Goal: Find specific page/section: Find specific page/section

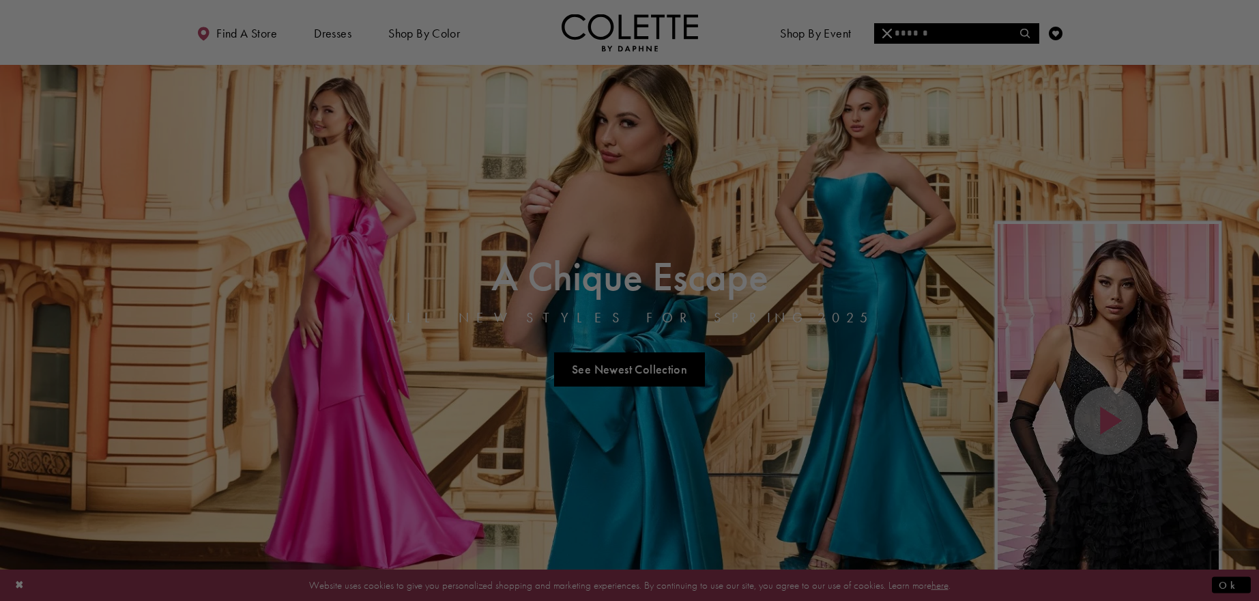
drag, startPoint x: 0, startPoint y: 0, endPoint x: 404, endPoint y: 308, distance: 508.3
click at [265, 349] on div at bounding box center [635, 303] width 1271 height 607
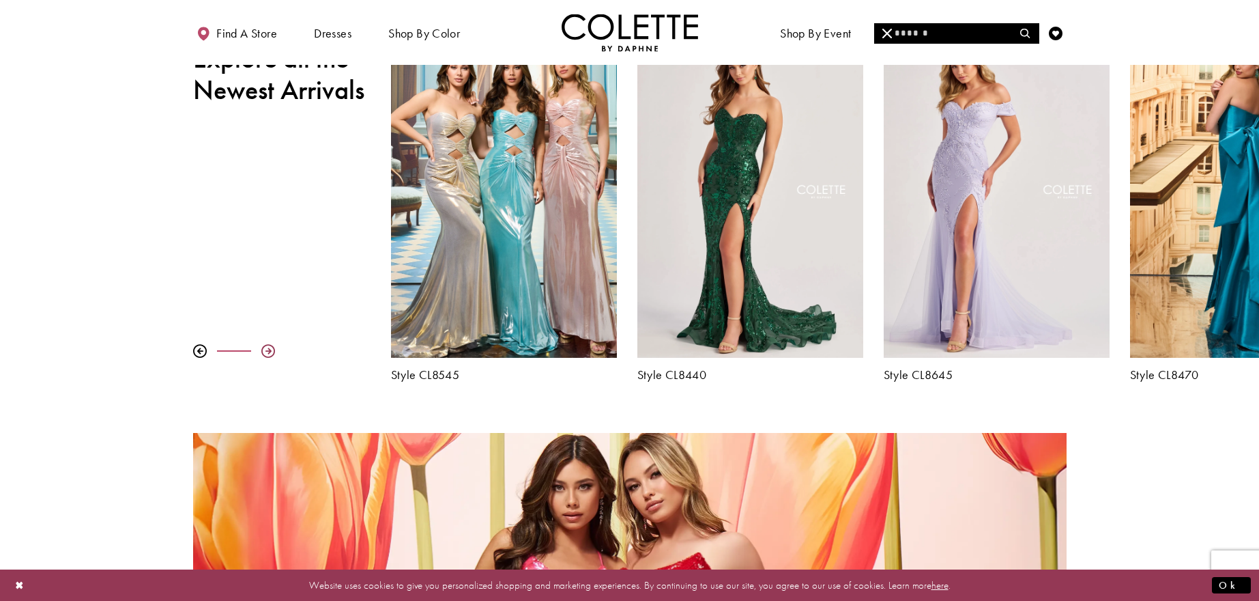
click at [268, 349] on div at bounding box center [268, 351] width 14 height 14
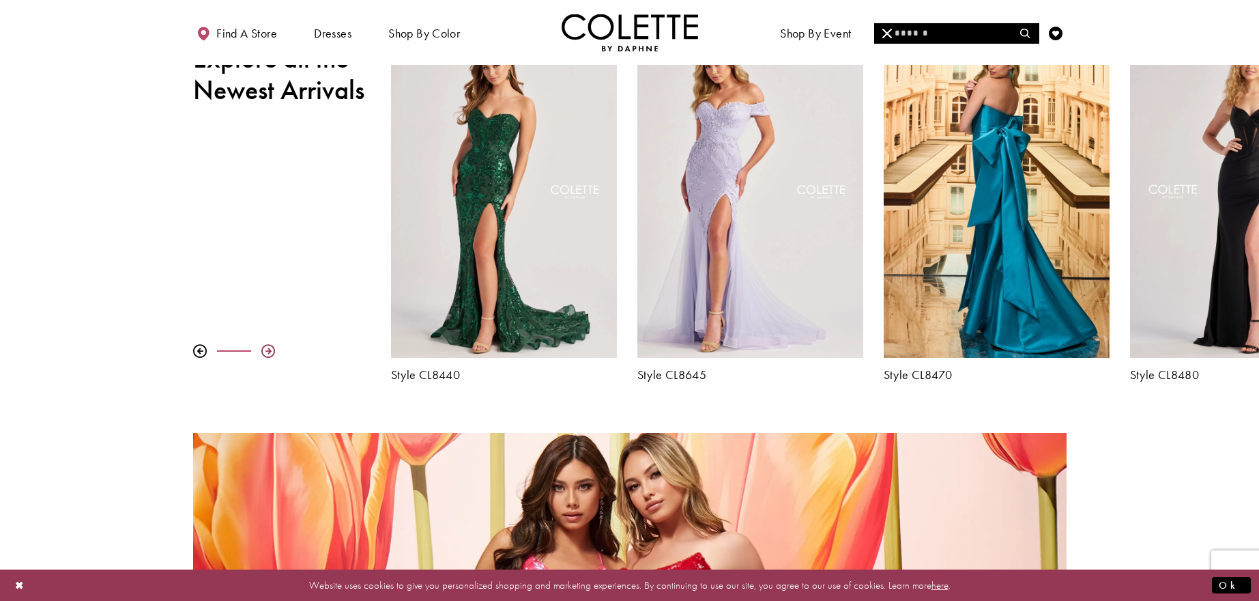
click at [268, 349] on div at bounding box center [268, 351] width 14 height 14
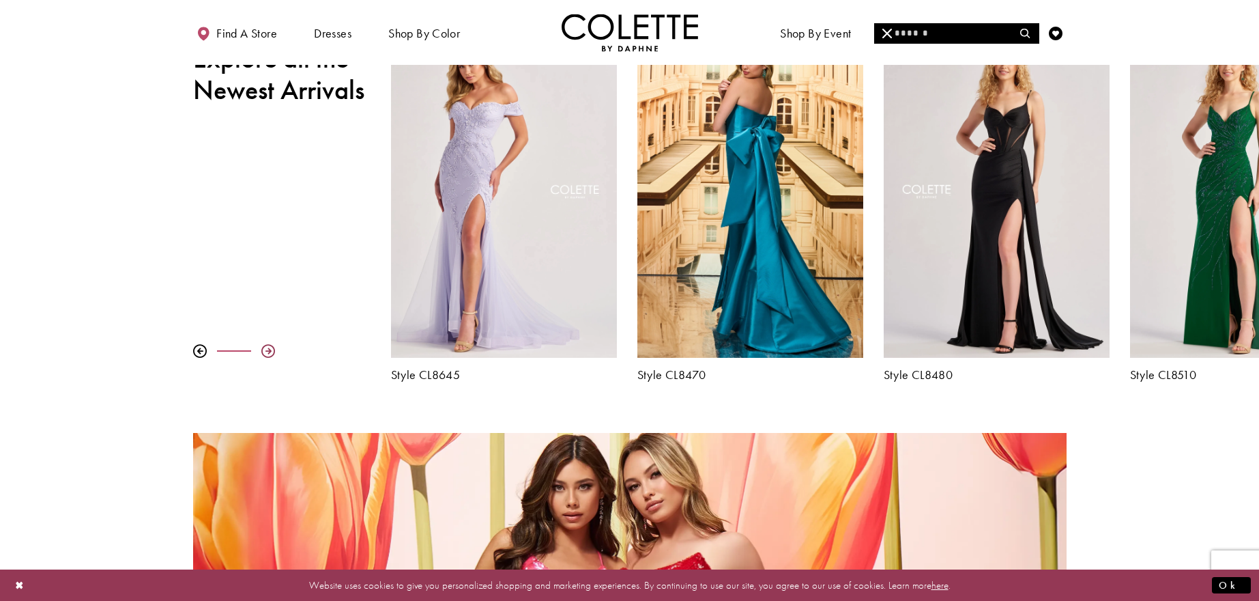
click at [268, 349] on div at bounding box center [268, 351] width 14 height 14
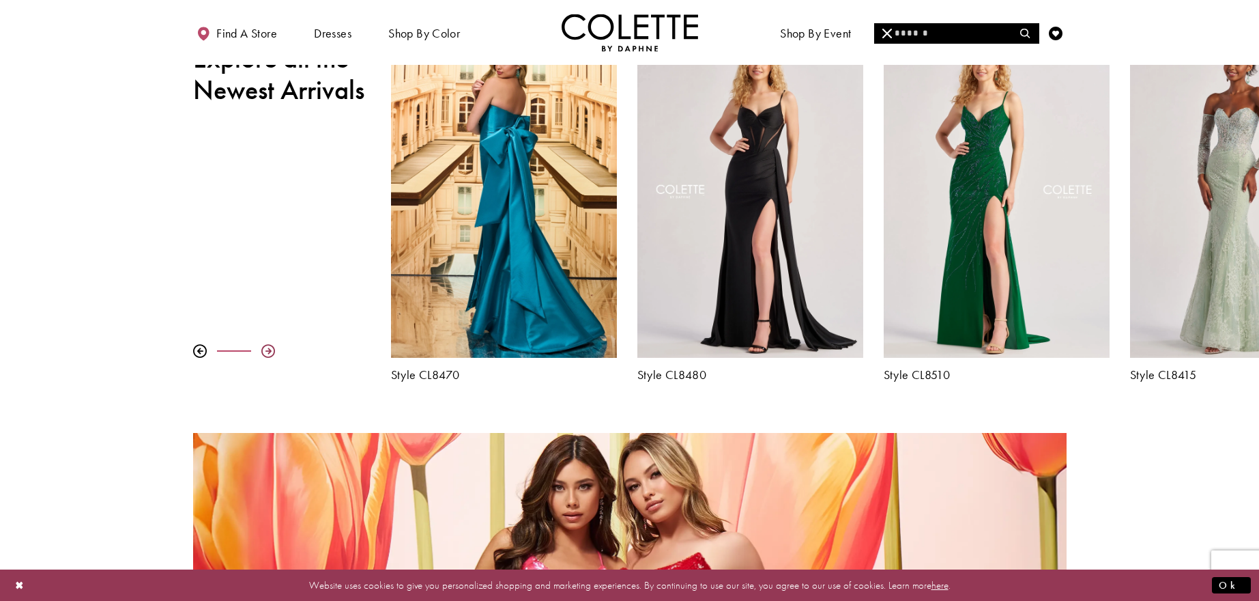
click at [268, 349] on div at bounding box center [268, 351] width 14 height 14
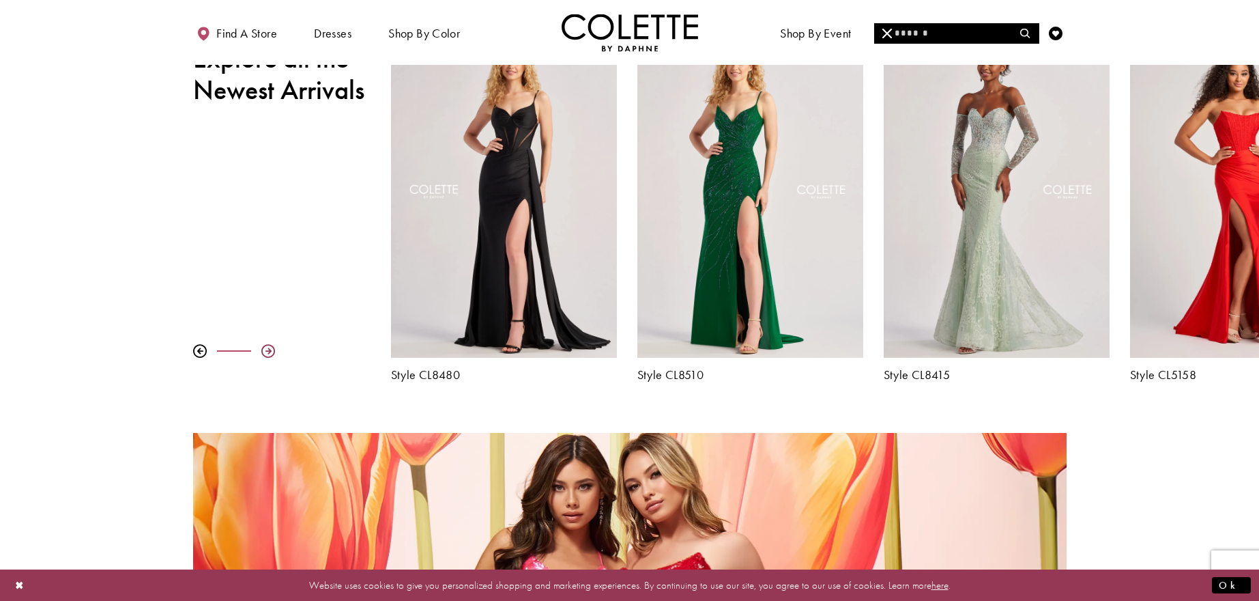
click at [268, 349] on div at bounding box center [268, 351] width 14 height 14
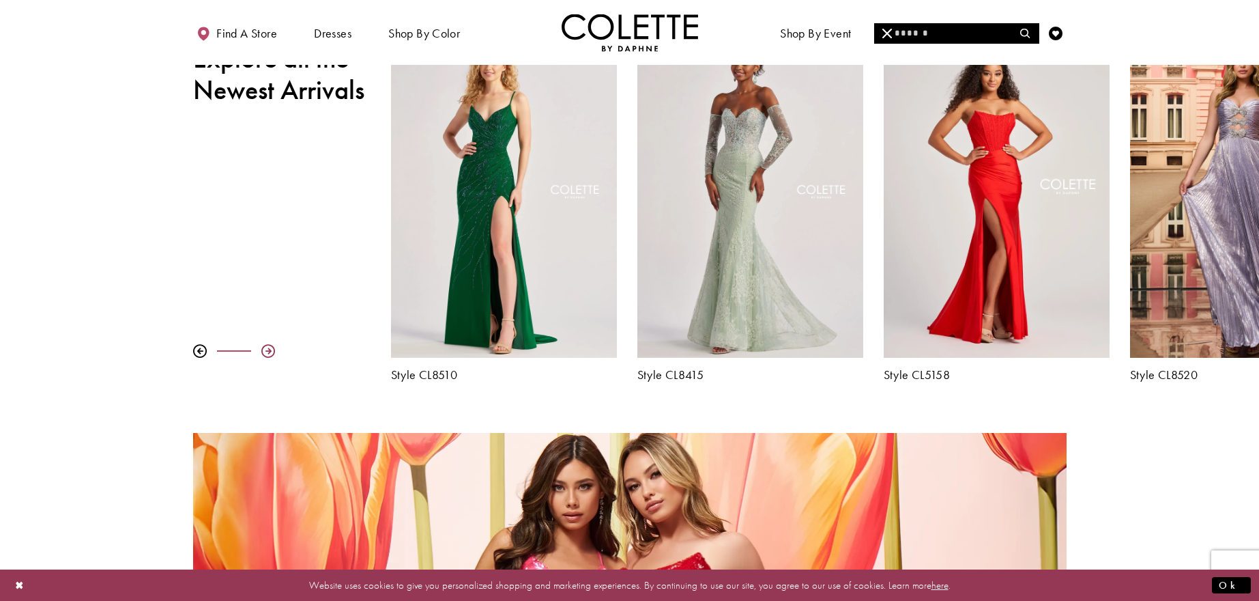
click at [268, 349] on div at bounding box center [268, 351] width 14 height 14
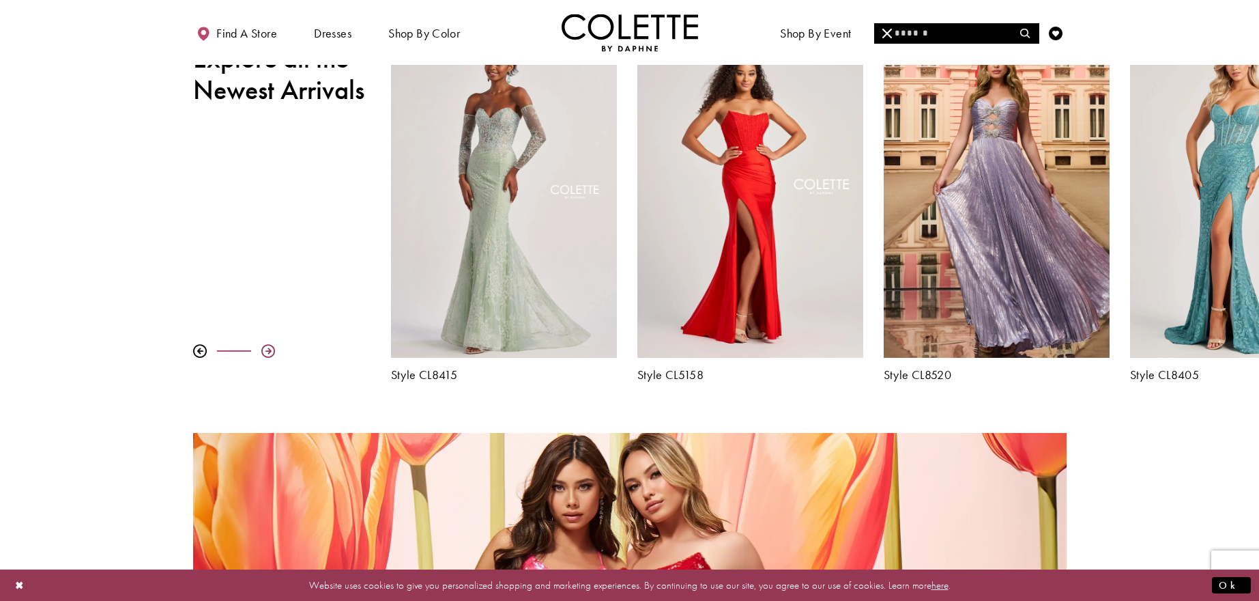
click at [268, 349] on div at bounding box center [268, 351] width 14 height 14
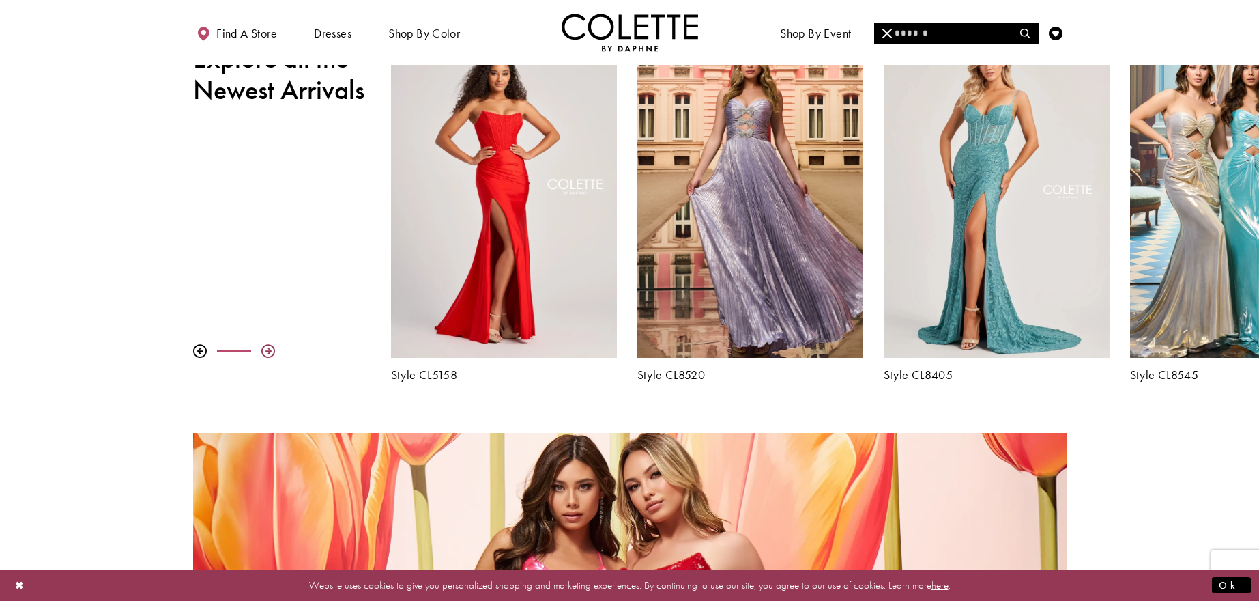
click at [269, 349] on div at bounding box center [268, 351] width 14 height 14
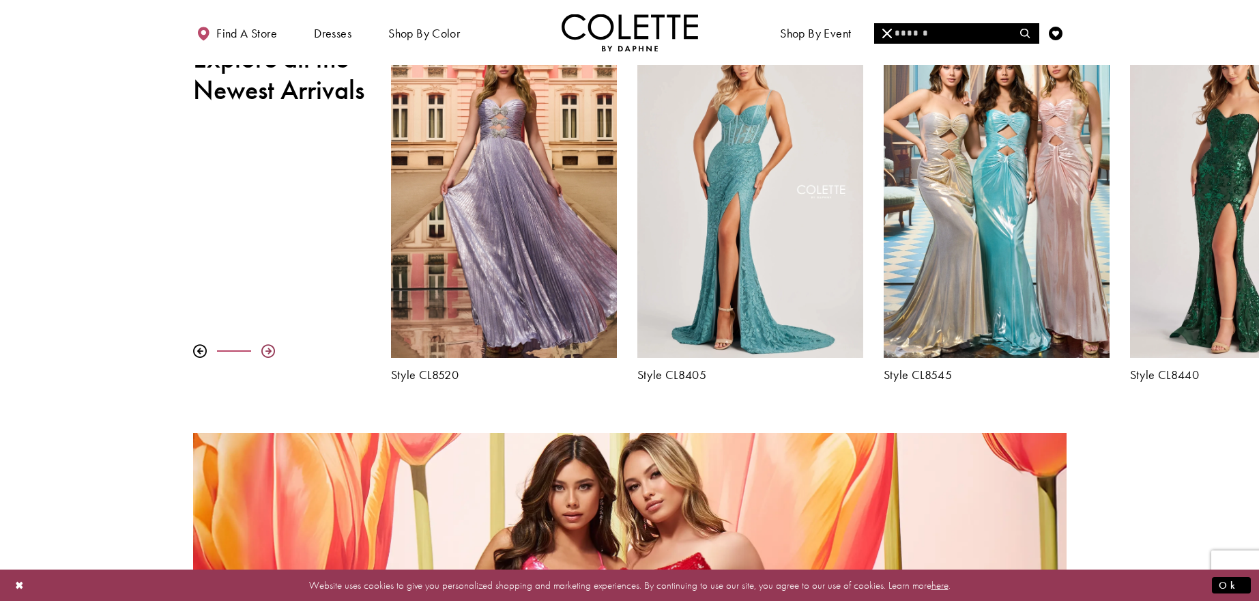
click at [268, 349] on div at bounding box center [268, 351] width 14 height 14
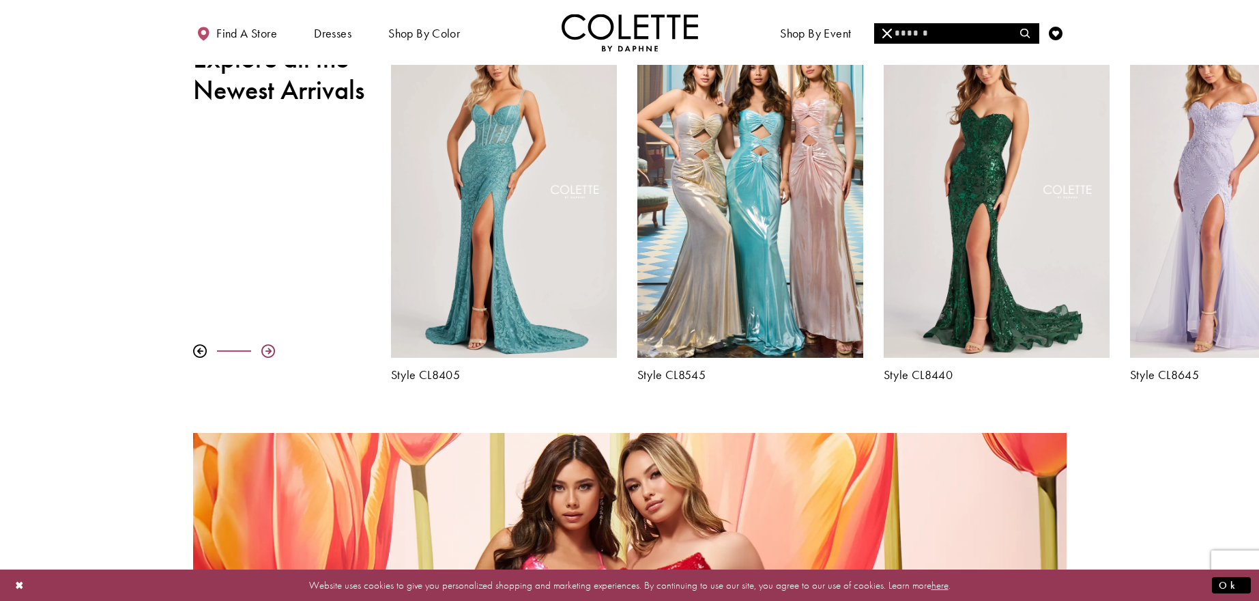
click at [268, 349] on div at bounding box center [268, 351] width 14 height 14
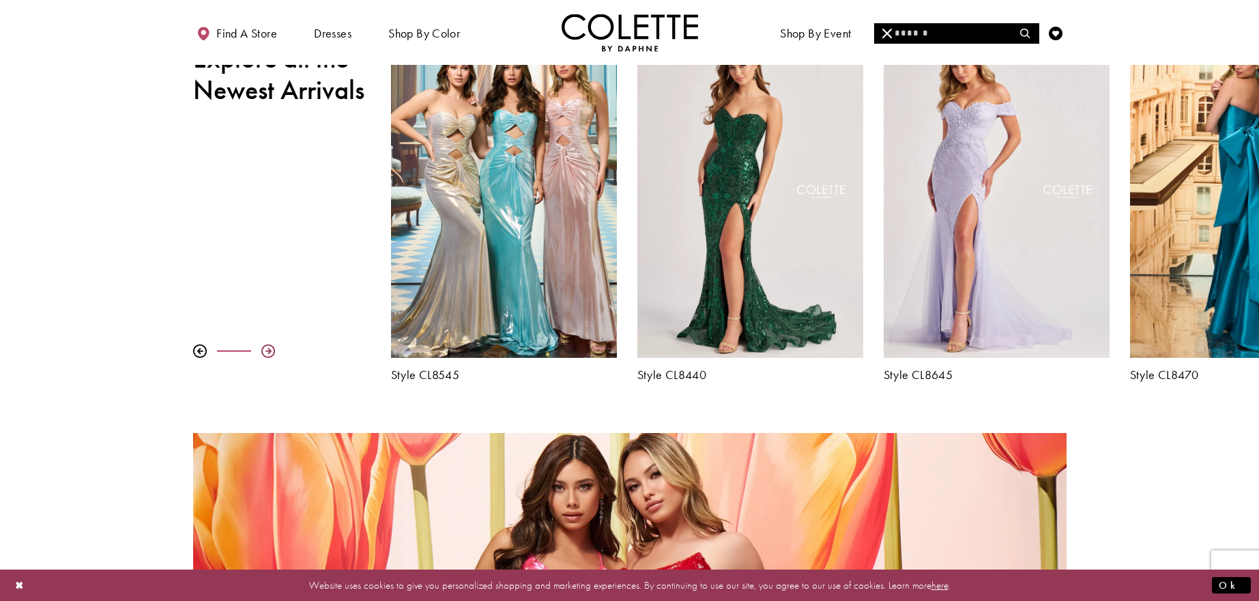
click at [268, 349] on div at bounding box center [268, 351] width 14 height 14
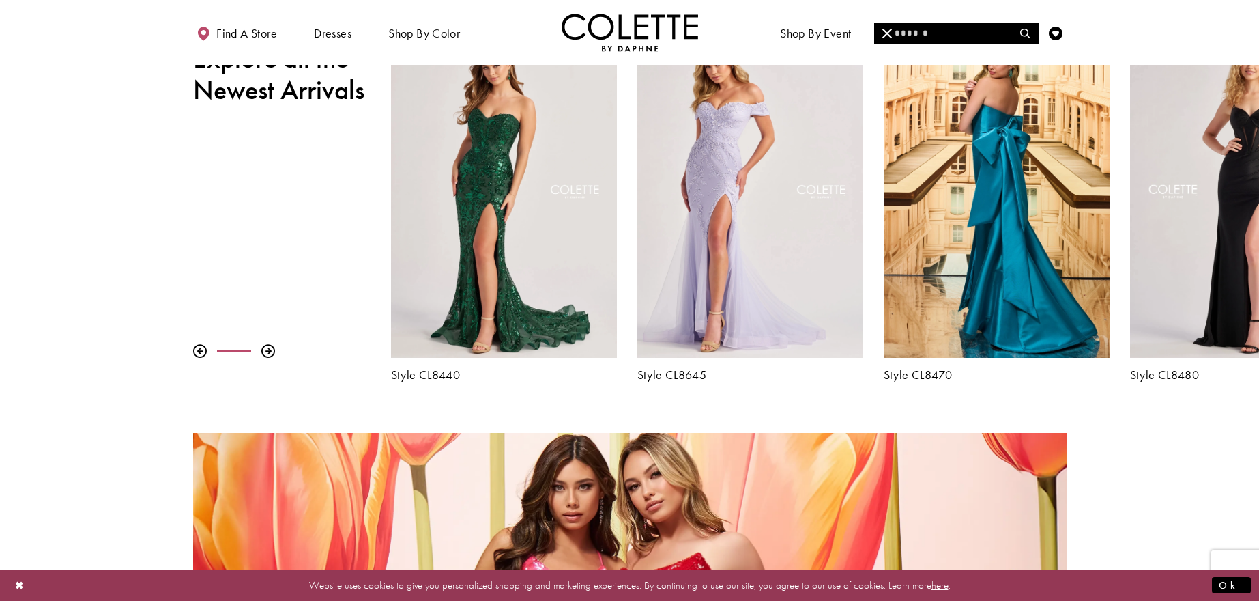
click at [983, 36] on input "Search" at bounding box center [956, 33] width 164 height 20
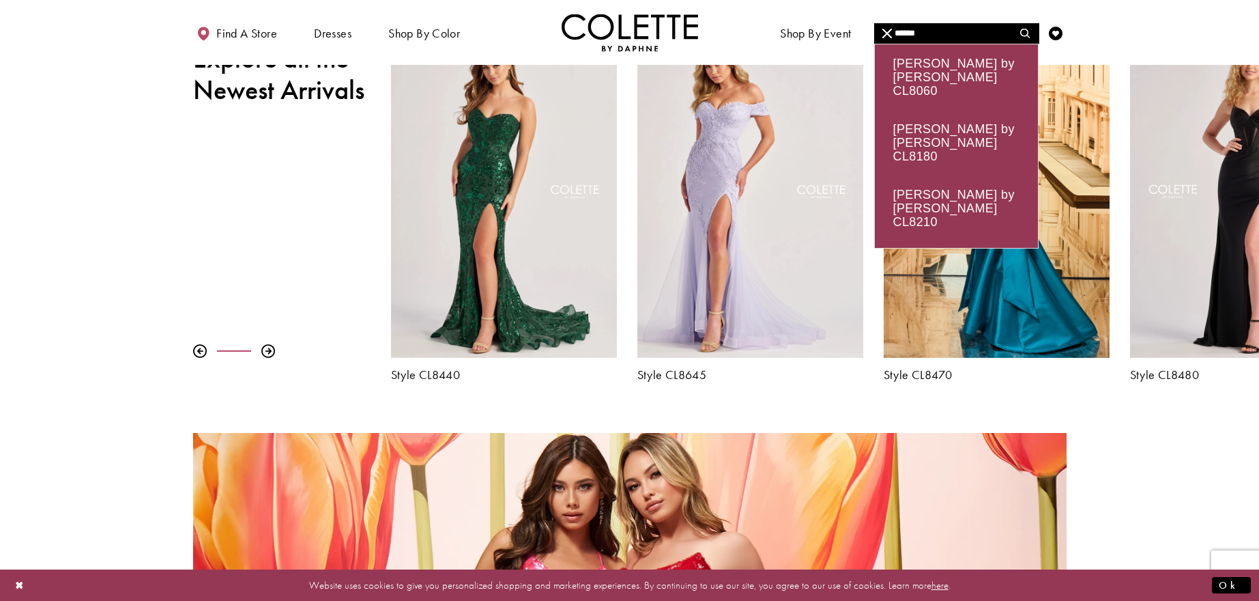
type input "******"
